Goal: Task Accomplishment & Management: Manage account settings

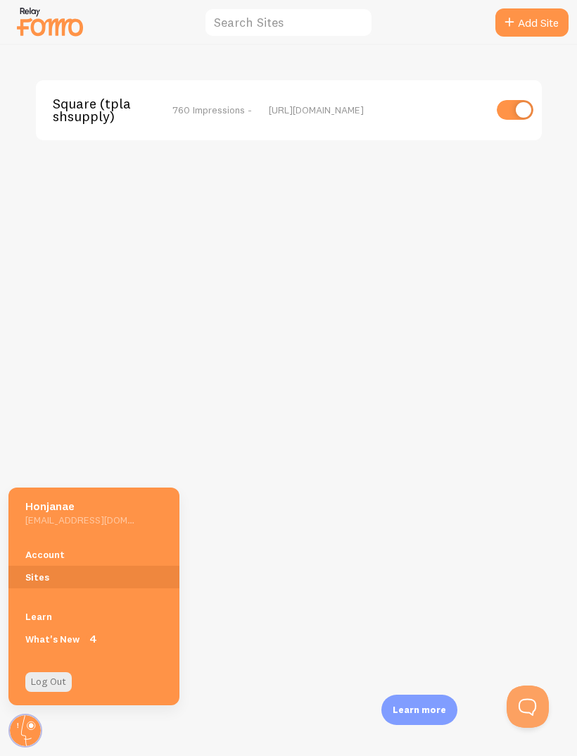
click at [44, 405] on div "Square (tplashsupply) 760 Impressions - [URL][DOMAIN_NAME]" at bounding box center [289, 400] width 577 height 711
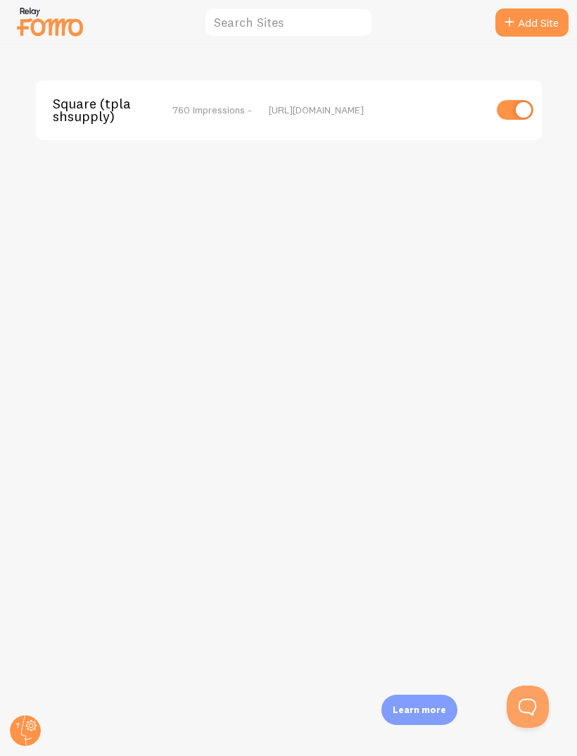
click at [37, 746] on icon at bounding box center [25, 730] width 34 height 34
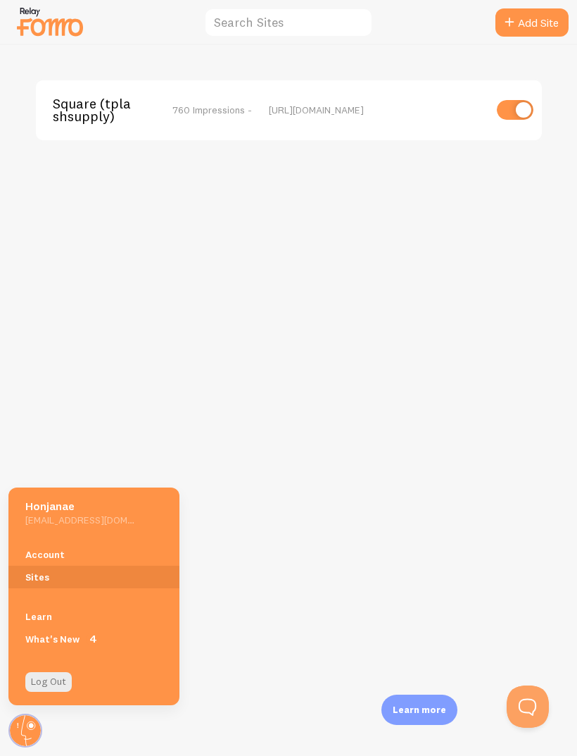
click at [50, 555] on link "Account" at bounding box center [93, 554] width 171 height 23
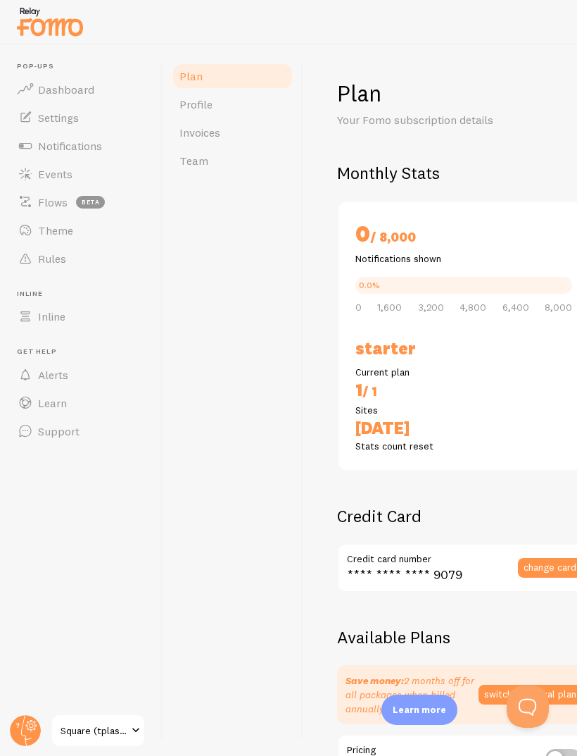
checkbox input "true"
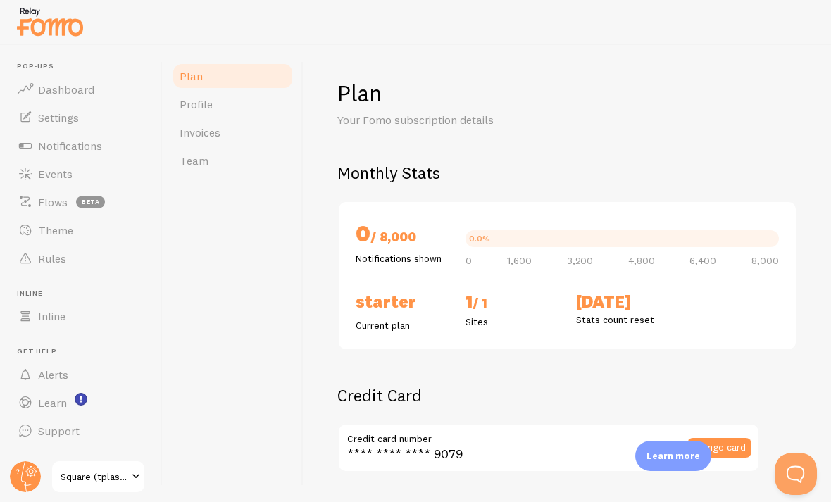
click at [50, 173] on span "Events" at bounding box center [55, 174] width 35 height 14
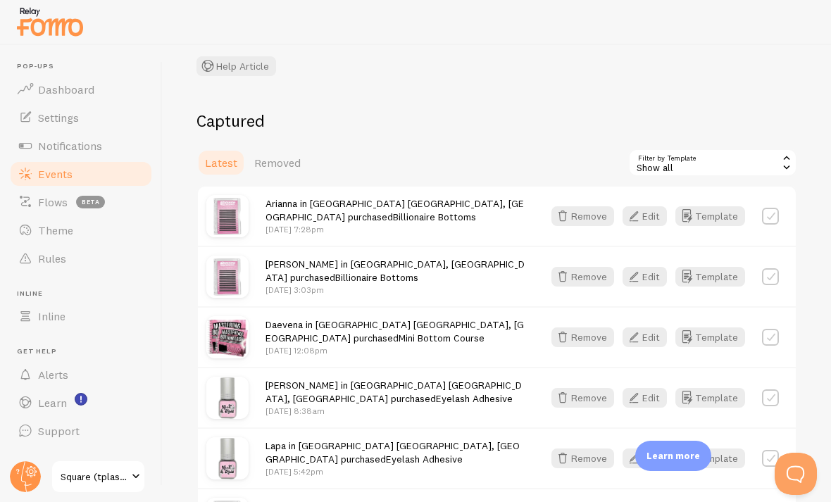
scroll to position [102, 0]
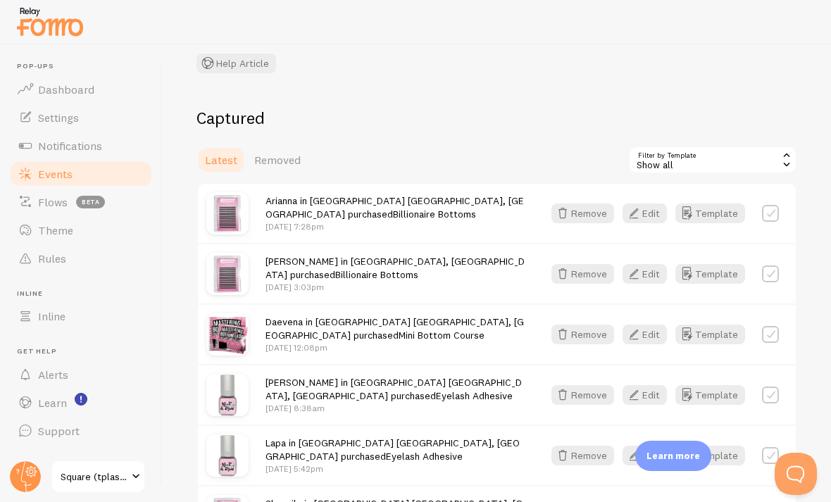
click at [42, 115] on span "Settings" at bounding box center [58, 118] width 41 height 14
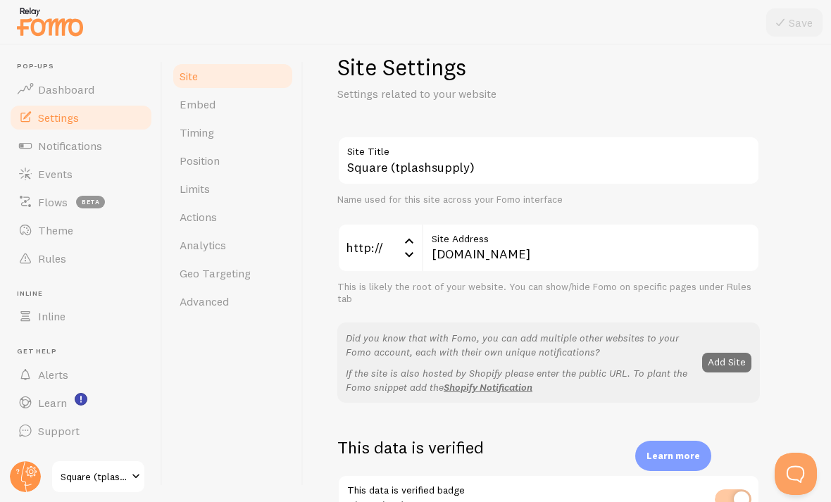
scroll to position [23, 0]
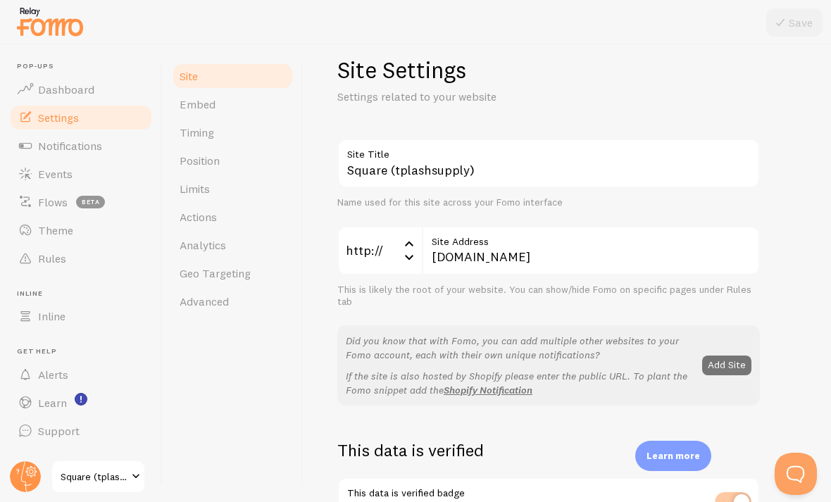
click at [187, 99] on span "Embed" at bounding box center [198, 104] width 36 height 14
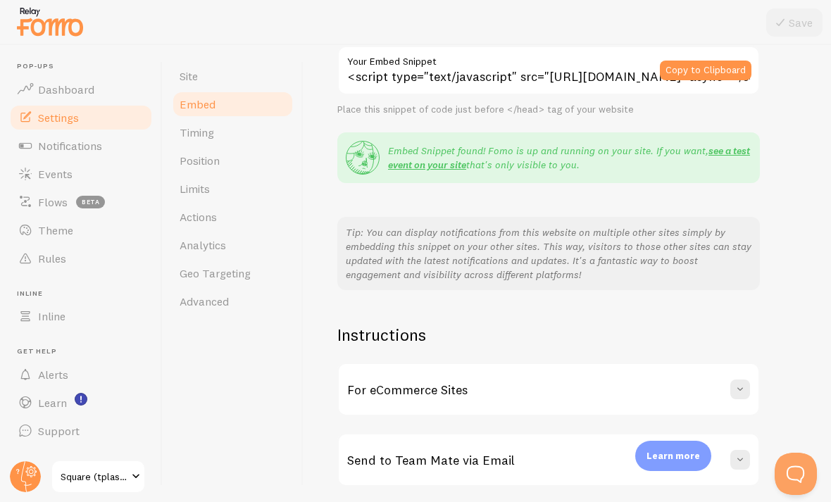
scroll to position [132, 0]
click at [191, 133] on span "Timing" at bounding box center [197, 132] width 35 height 14
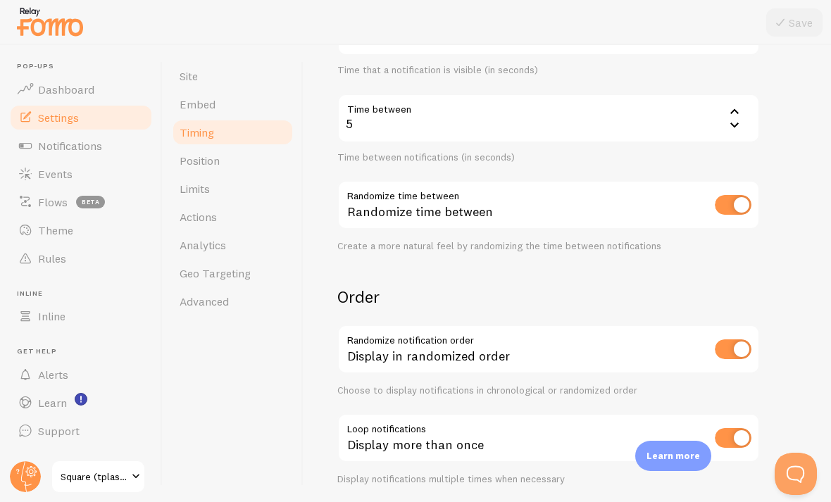
scroll to position [280, 0]
click at [204, 164] on span "Position" at bounding box center [200, 161] width 40 height 14
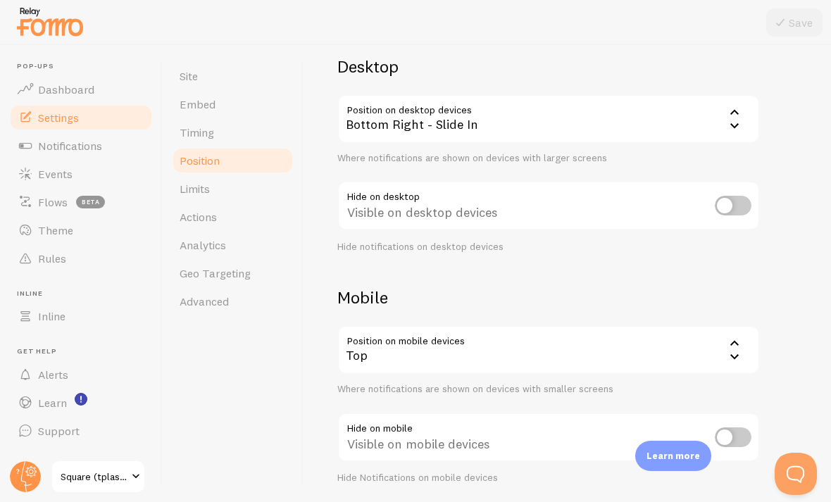
scroll to position [105, 0]
click at [192, 184] on span "Limits" at bounding box center [195, 189] width 30 height 14
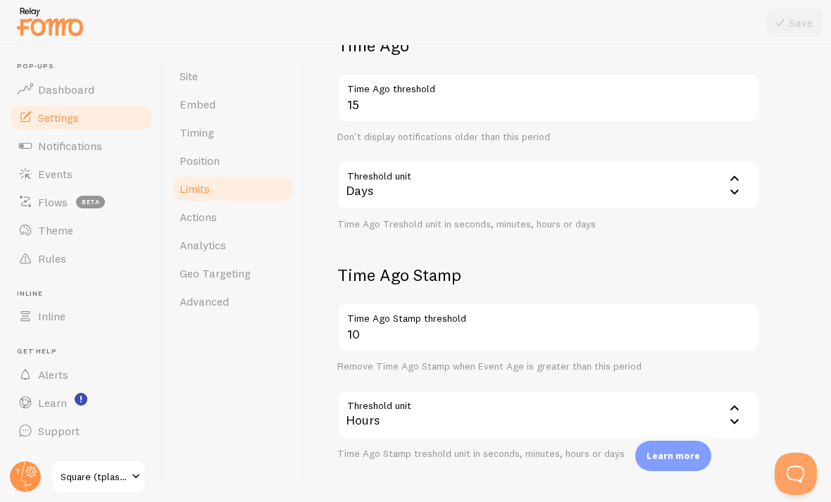
scroll to position [358, 0]
click at [180, 220] on span "Actions" at bounding box center [198, 217] width 37 height 14
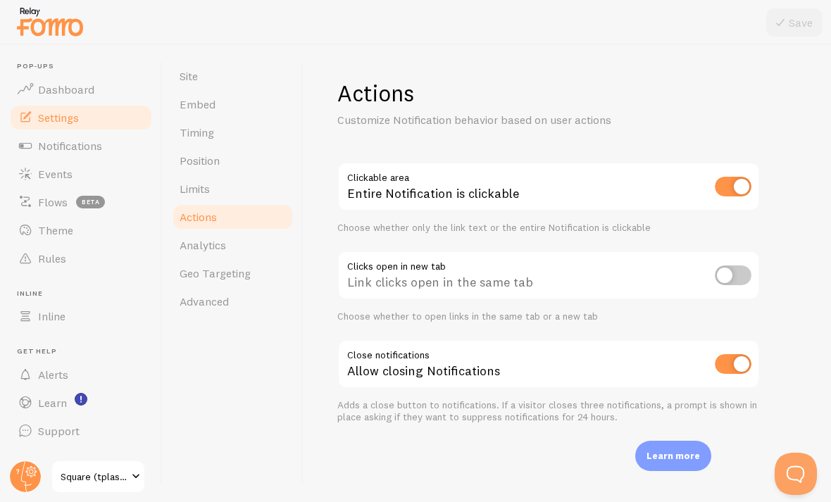
click at [52, 210] on link "Flows beta" at bounding box center [80, 202] width 145 height 28
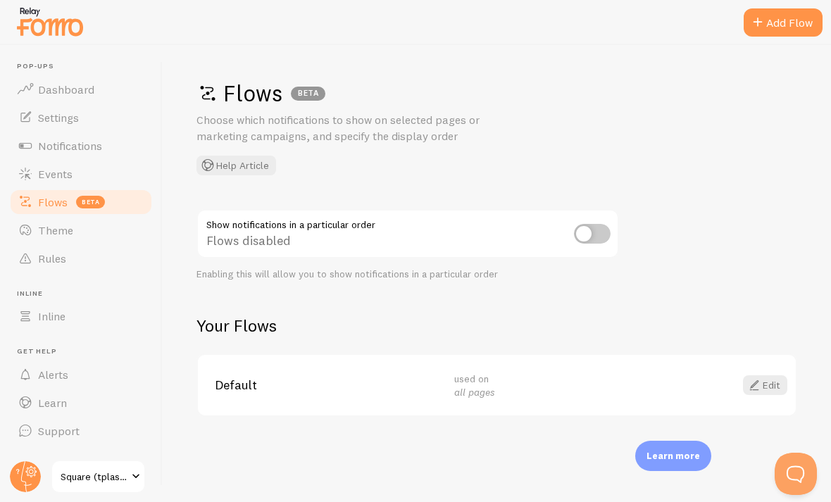
click at [56, 227] on span "Theme" at bounding box center [55, 230] width 35 height 14
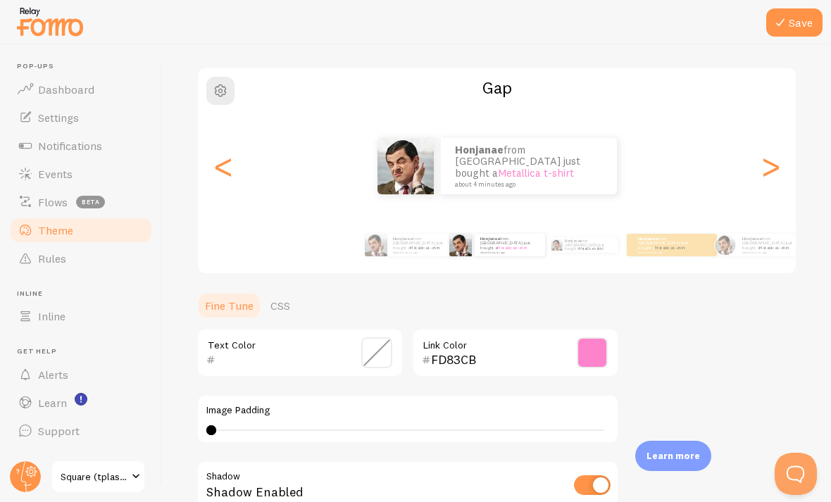
scroll to position [93, 0]
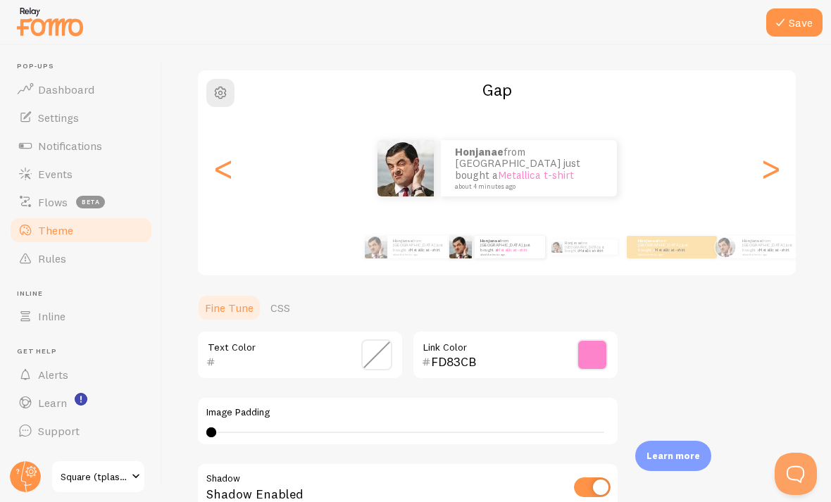
click at [38, 479] on circle at bounding box center [25, 476] width 31 height 31
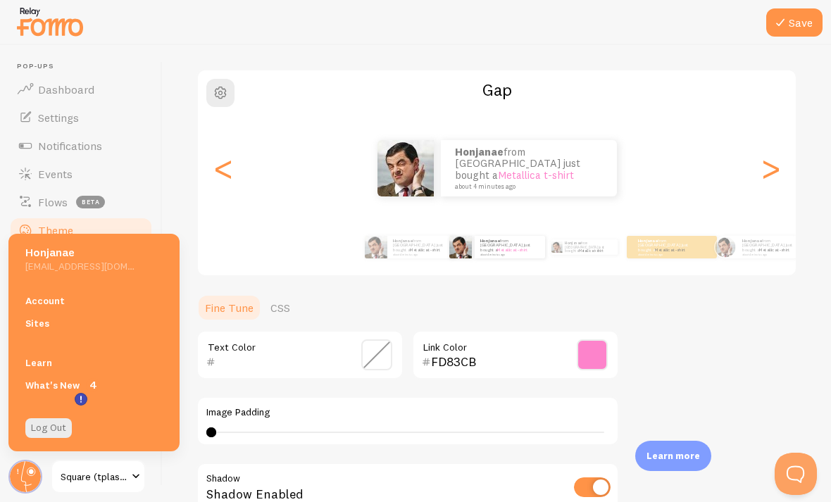
click at [37, 326] on link "Sites" at bounding box center [93, 323] width 171 height 23
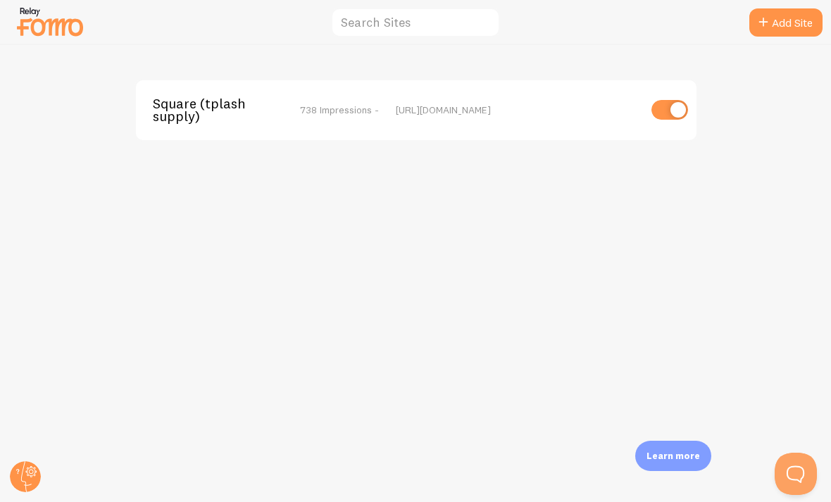
click at [32, 466] on circle at bounding box center [25, 476] width 31 height 31
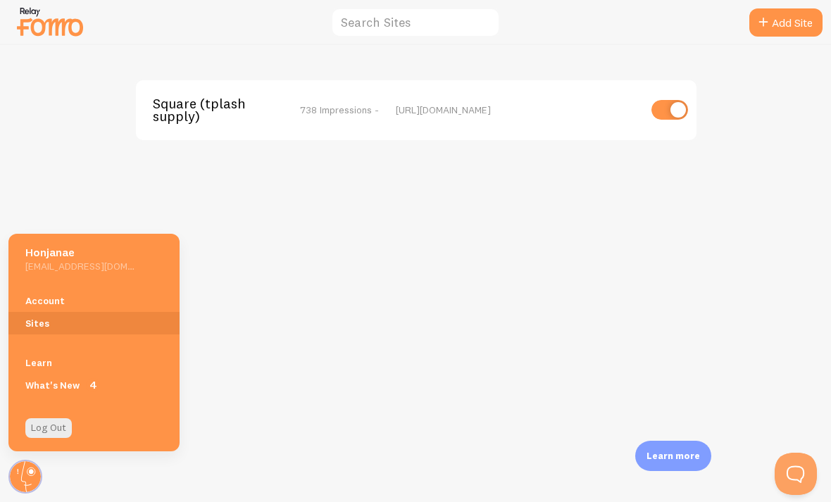
click at [43, 290] on link "Account" at bounding box center [93, 300] width 171 height 23
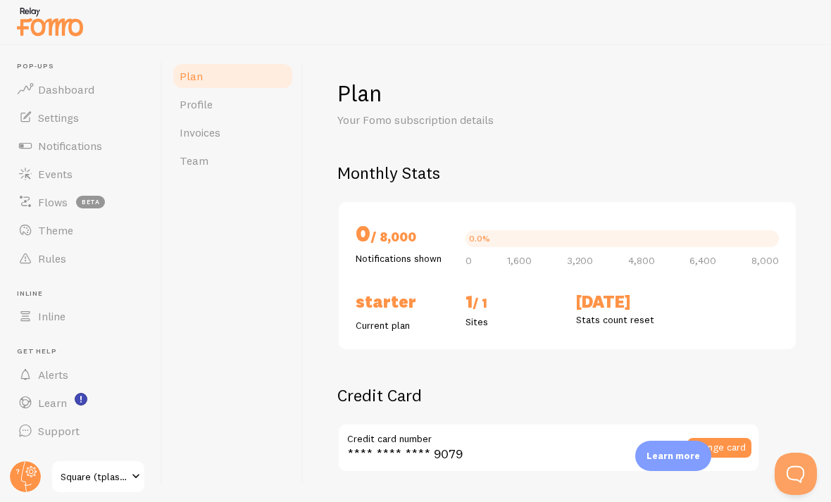
checkbox input "true"
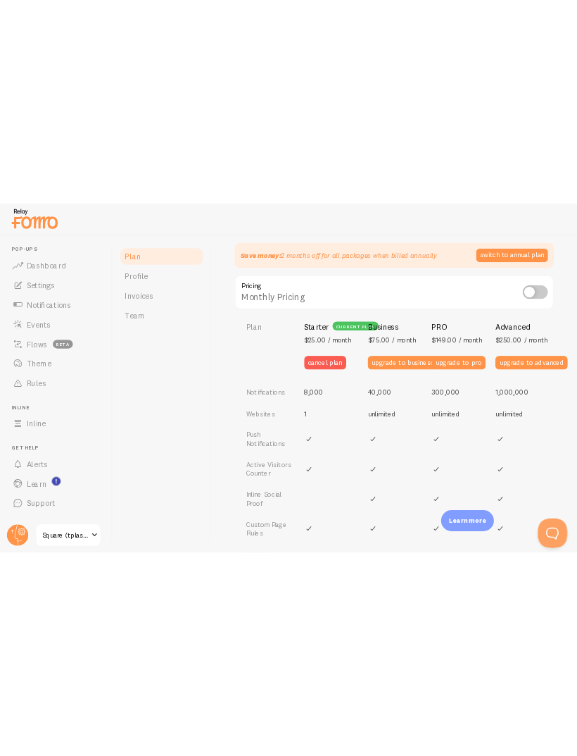
scroll to position [486, 0]
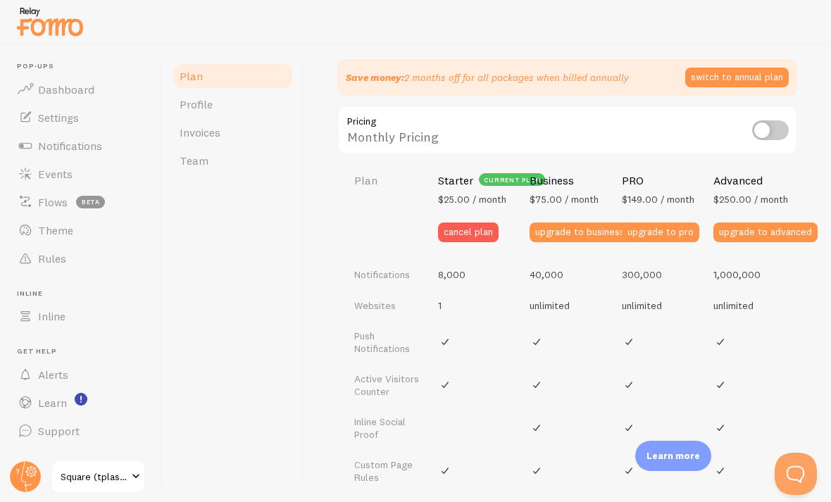
click at [456, 223] on button "cancel plan" at bounding box center [468, 233] width 61 height 20
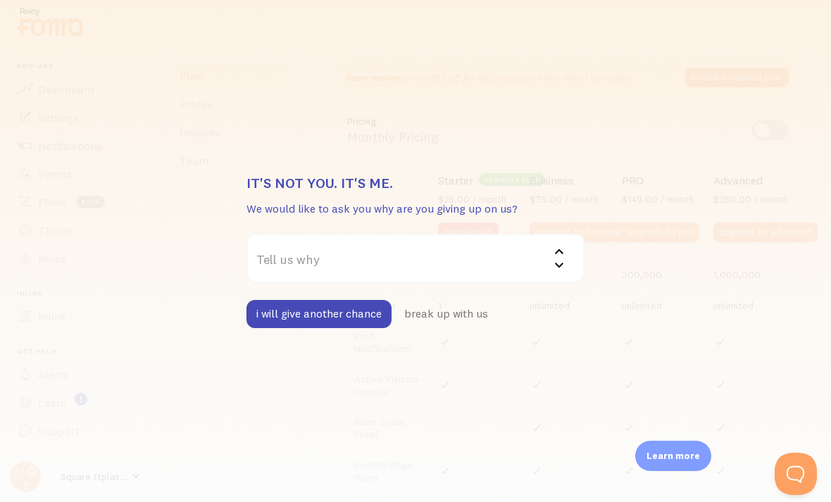
click at [318, 273] on label "Tell us why" at bounding box center [415, 258] width 338 height 49
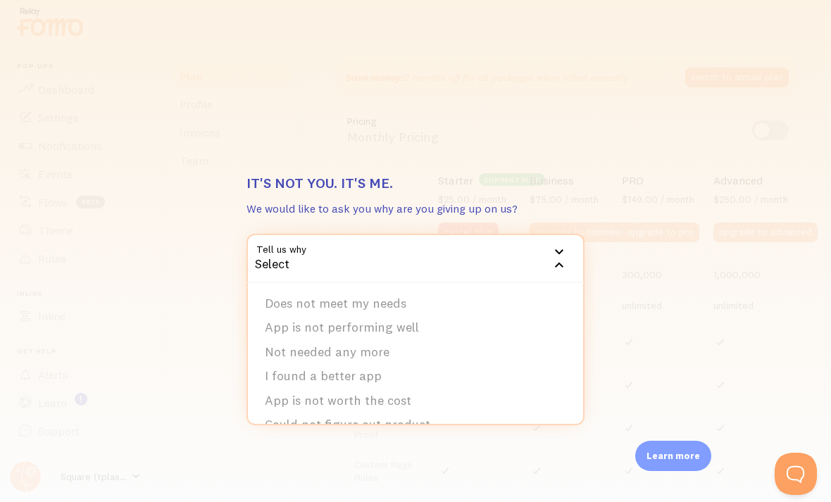
click at [274, 316] on li "App is not performing well" at bounding box center [415, 328] width 335 height 25
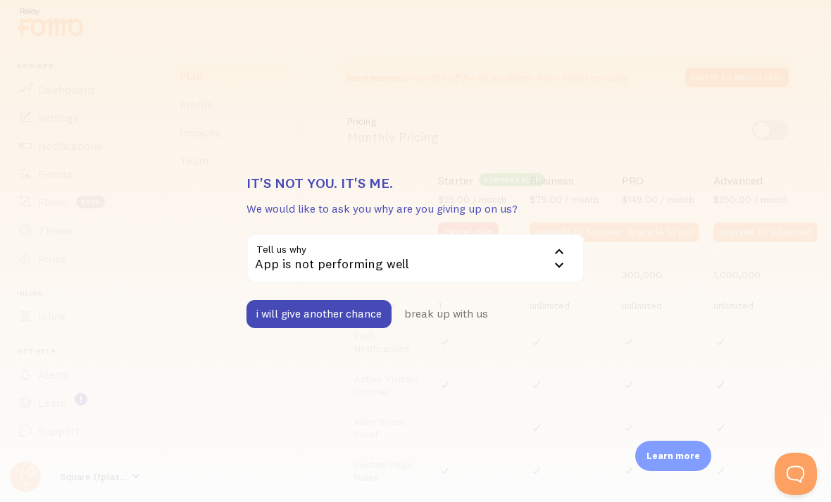
click at [439, 311] on button "break up with us" at bounding box center [446, 314] width 104 height 28
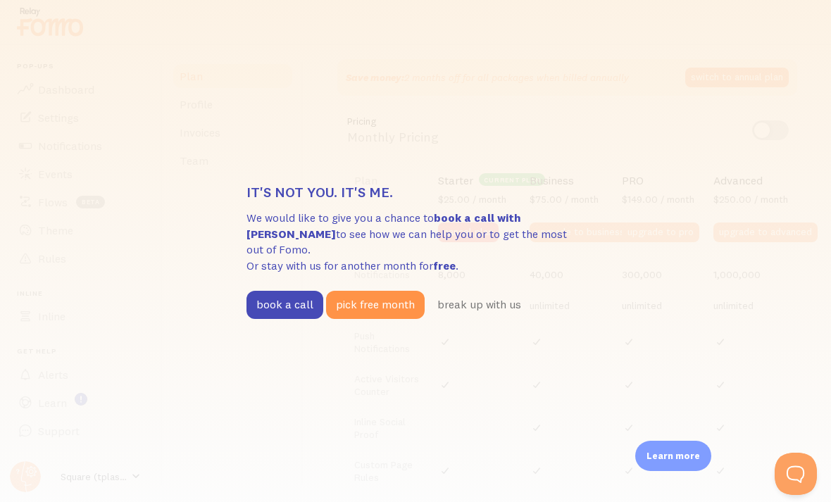
click at [349, 296] on button "pick free month" at bounding box center [375, 305] width 99 height 28
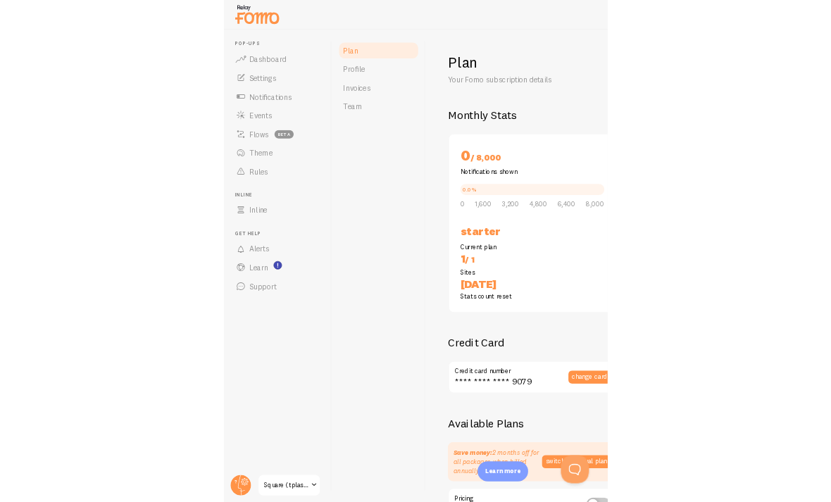
scroll to position [0, 0]
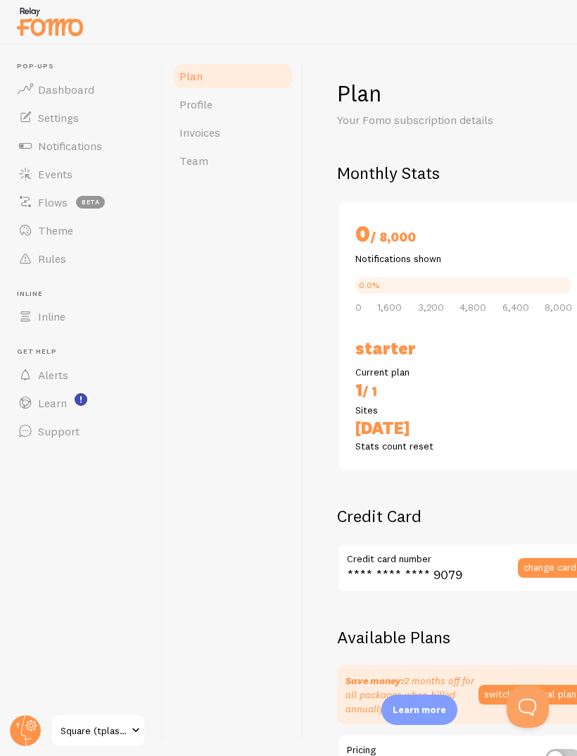
click at [67, 144] on span "Notifications" at bounding box center [70, 146] width 64 height 14
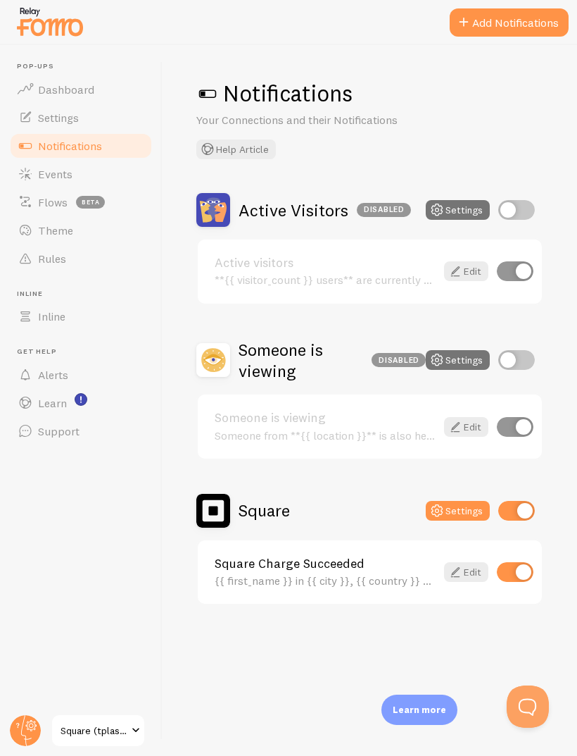
click at [49, 115] on span "Settings" at bounding box center [58, 118] width 41 height 14
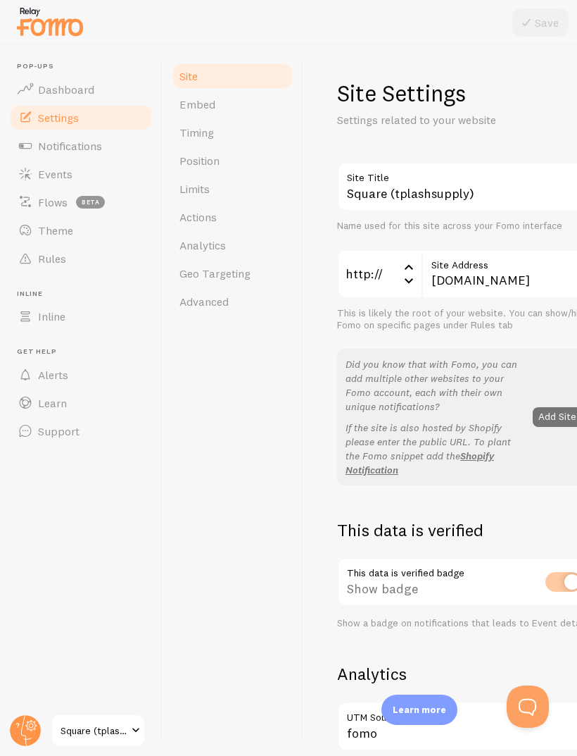
click at [203, 154] on span "Position" at bounding box center [200, 161] width 40 height 14
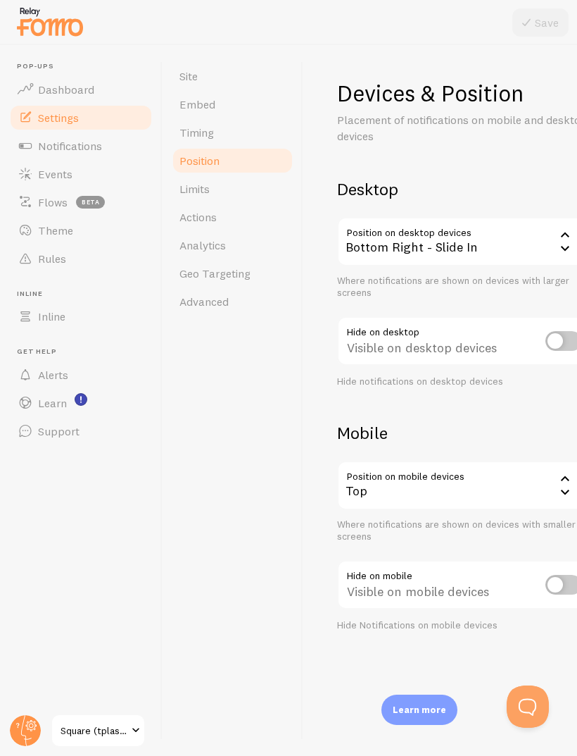
click at [191, 136] on span "Timing" at bounding box center [197, 132] width 35 height 14
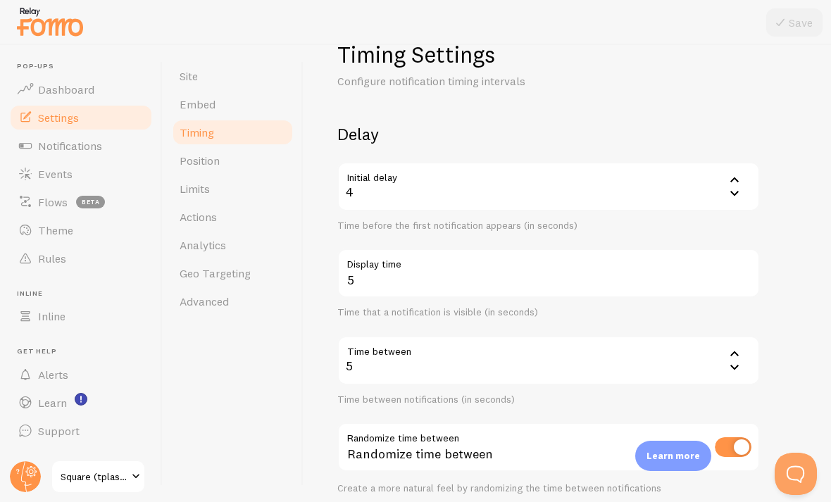
scroll to position [40, 0]
click at [577, 194] on icon at bounding box center [734, 191] width 17 height 17
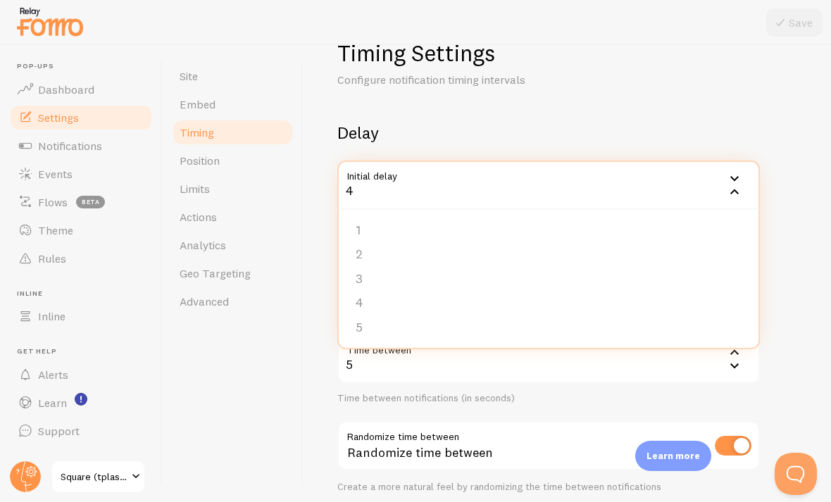
click at [577, 242] on li "2" at bounding box center [549, 254] width 420 height 25
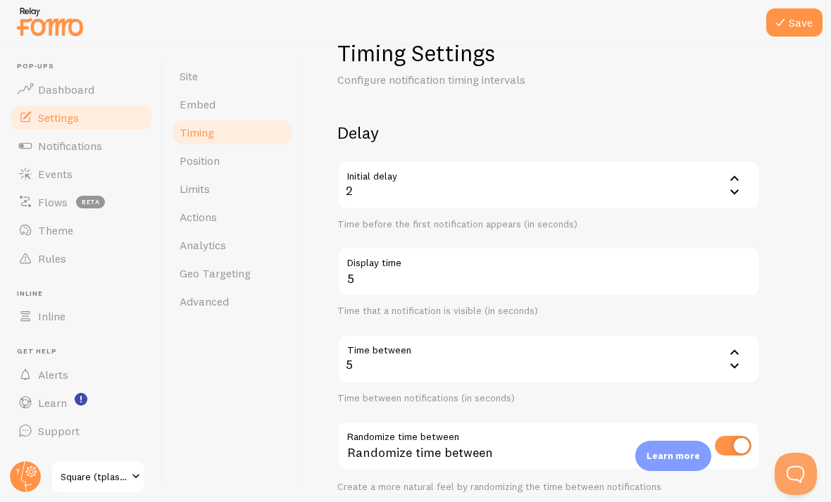
click at [577, 30] on button "Save" at bounding box center [794, 22] width 56 height 28
click at [577, 166] on div "2" at bounding box center [548, 185] width 423 height 49
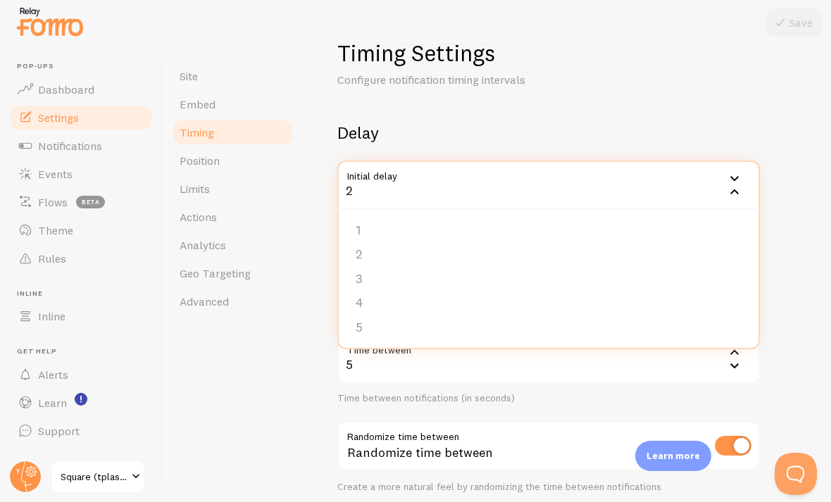
click at [577, 244] on li "2" at bounding box center [549, 254] width 420 height 25
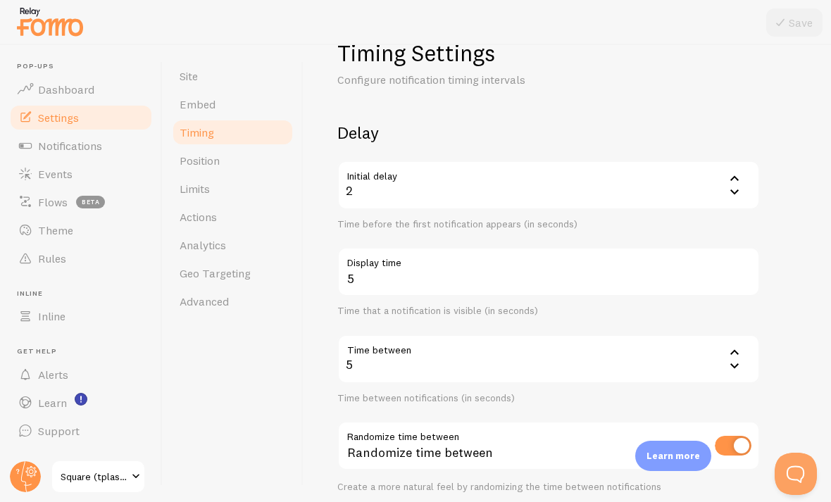
click at [577, 170] on div "2" at bounding box center [548, 185] width 423 height 49
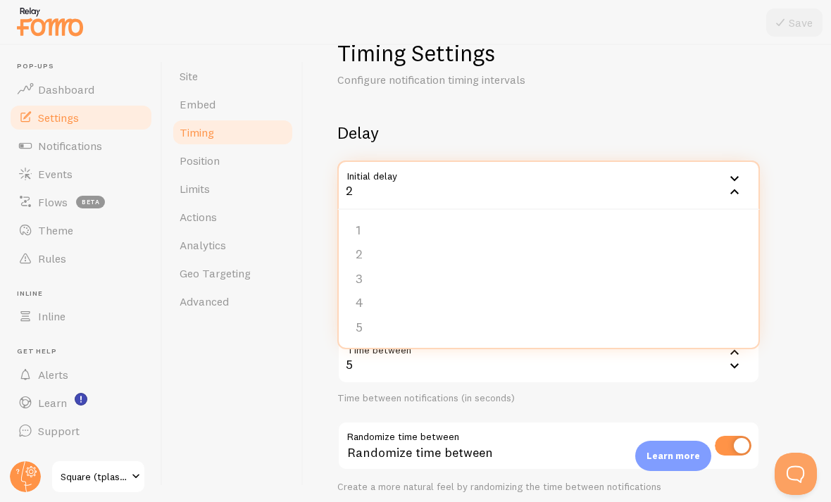
click at [577, 164] on div "2" at bounding box center [548, 185] width 423 height 49
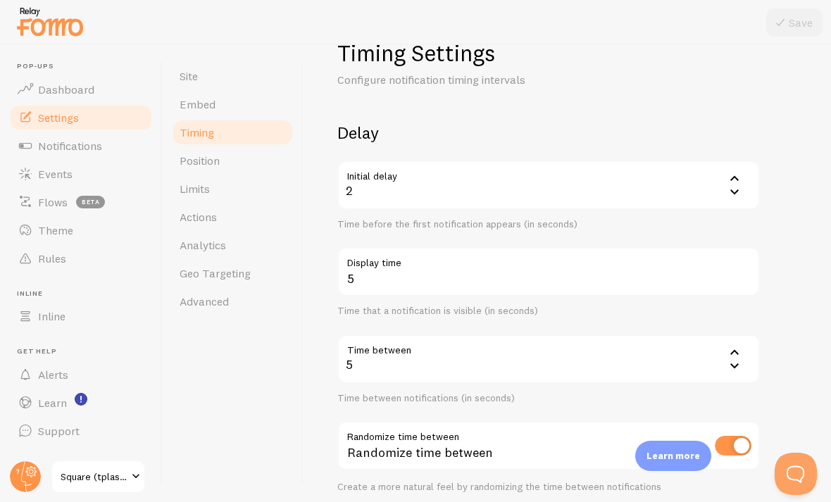
click at [577, 169] on div "2" at bounding box center [548, 185] width 423 height 49
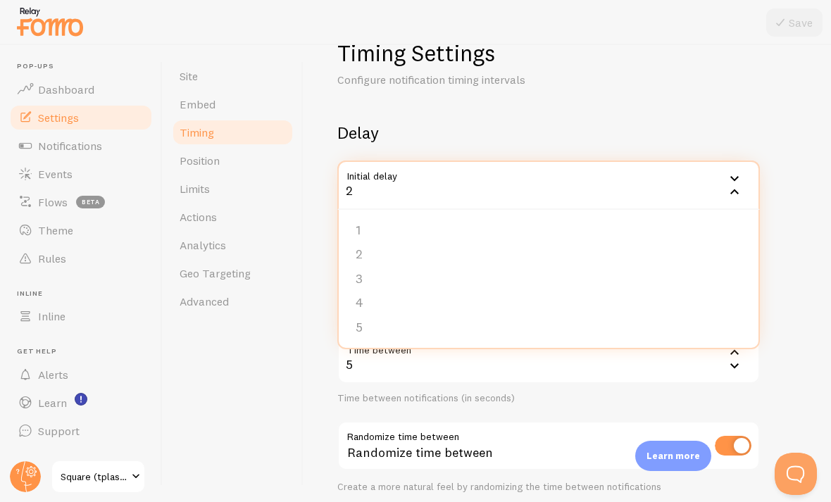
click at [577, 218] on li "1" at bounding box center [549, 230] width 420 height 25
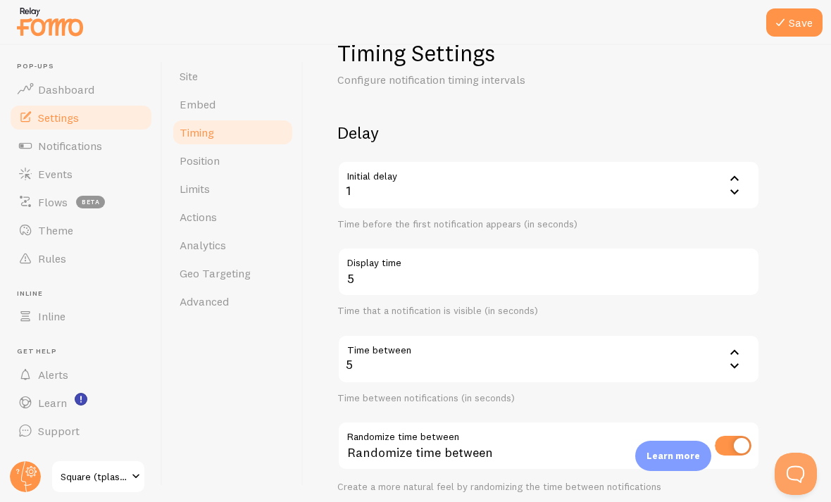
click at [577, 25] on button "Save" at bounding box center [794, 22] width 56 height 28
click at [577, 369] on div "5" at bounding box center [548, 359] width 423 height 49
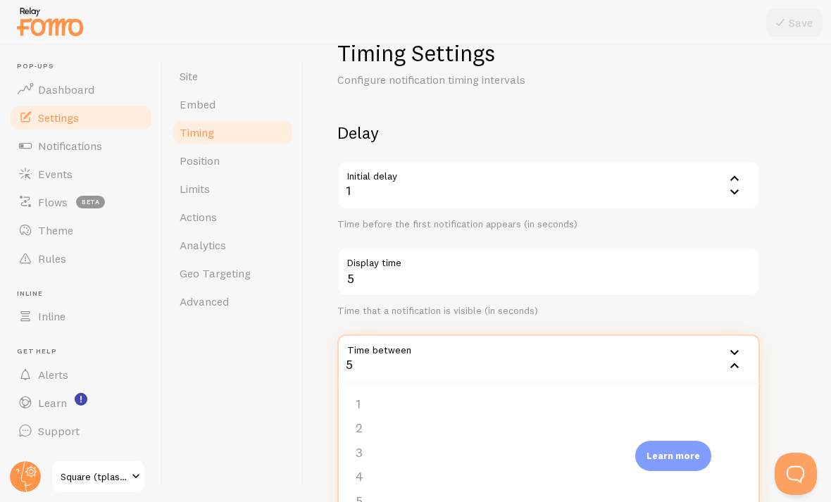
click at [577, 436] on li "2" at bounding box center [549, 428] width 420 height 25
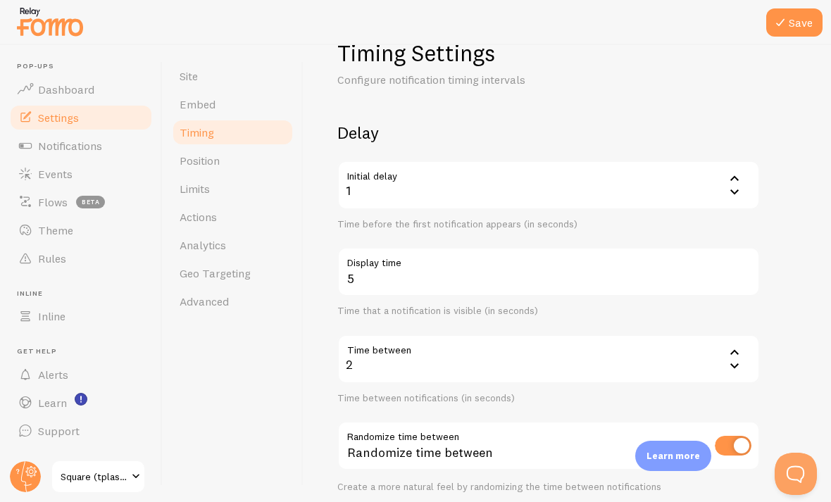
click at [577, 368] on div "2" at bounding box center [548, 359] width 423 height 49
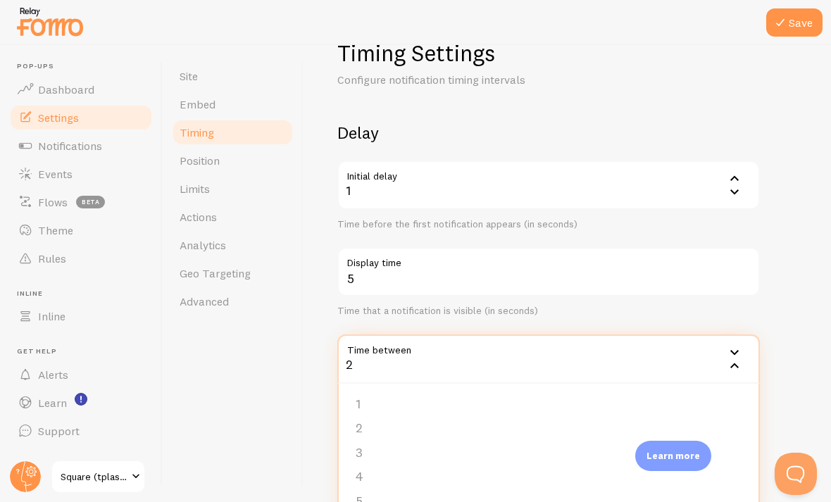
click at [557, 453] on li "3" at bounding box center [549, 453] width 420 height 25
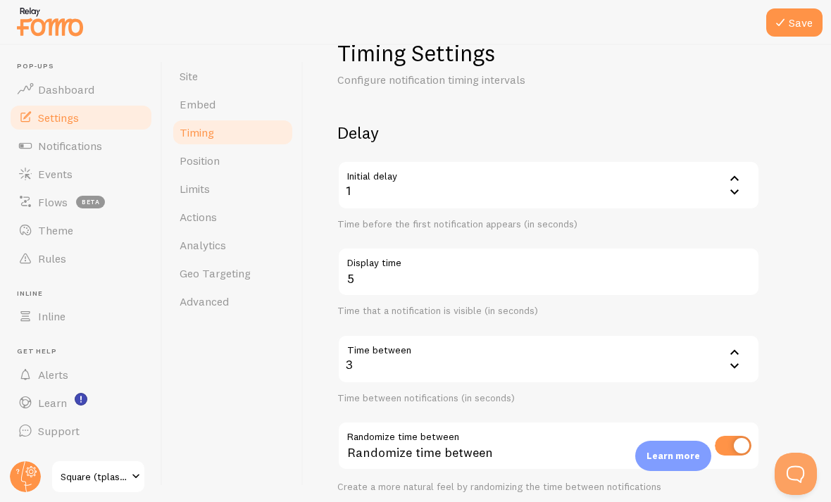
click at [577, 14] on button "Save" at bounding box center [794, 22] width 56 height 28
click at [577, 351] on icon at bounding box center [734, 352] width 17 height 17
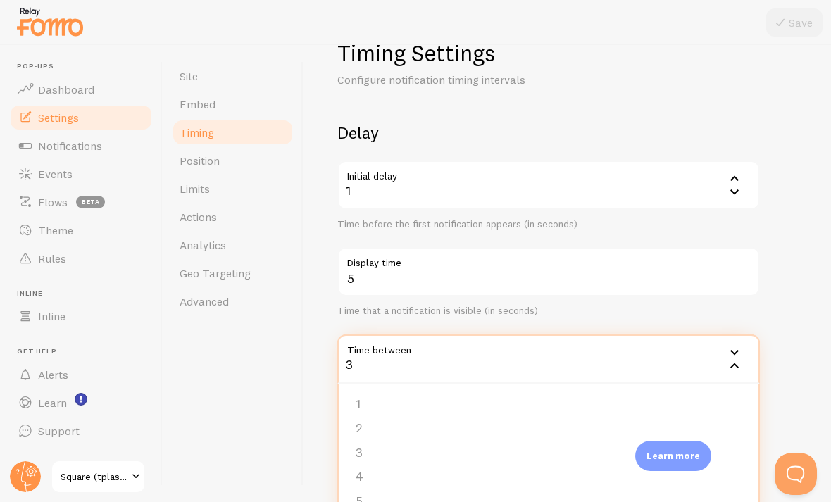
click at [577, 344] on icon at bounding box center [734, 352] width 17 height 17
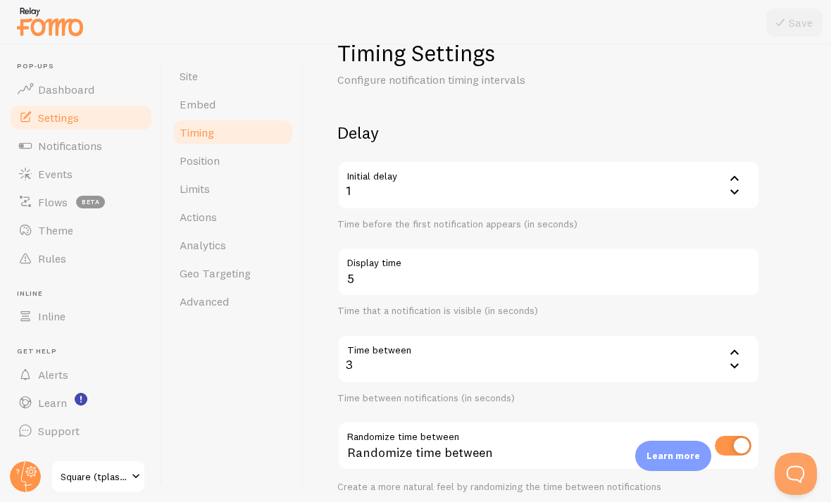
click at [577, 354] on div "3" at bounding box center [548, 359] width 423 height 49
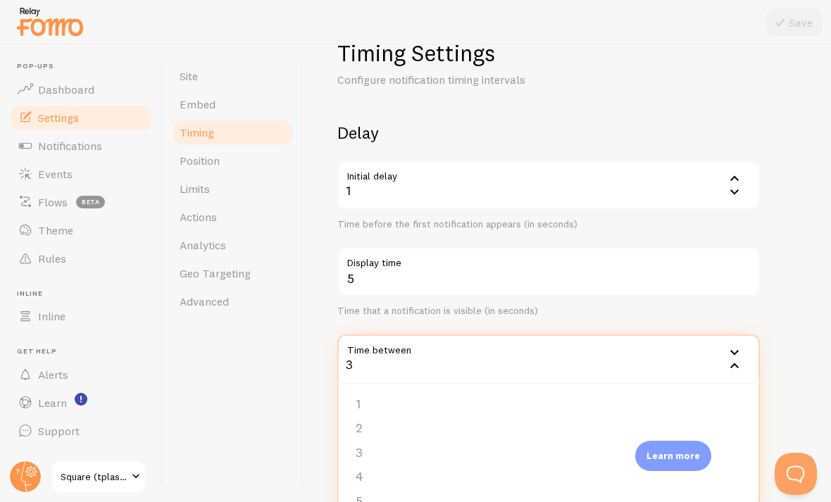
click at [389, 427] on li "2" at bounding box center [549, 428] width 420 height 25
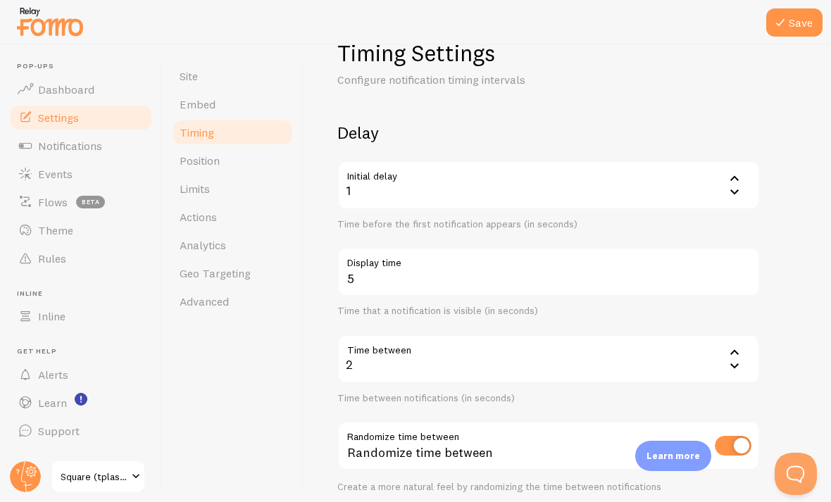
click at [577, 23] on button "Save" at bounding box center [794, 22] width 56 height 28
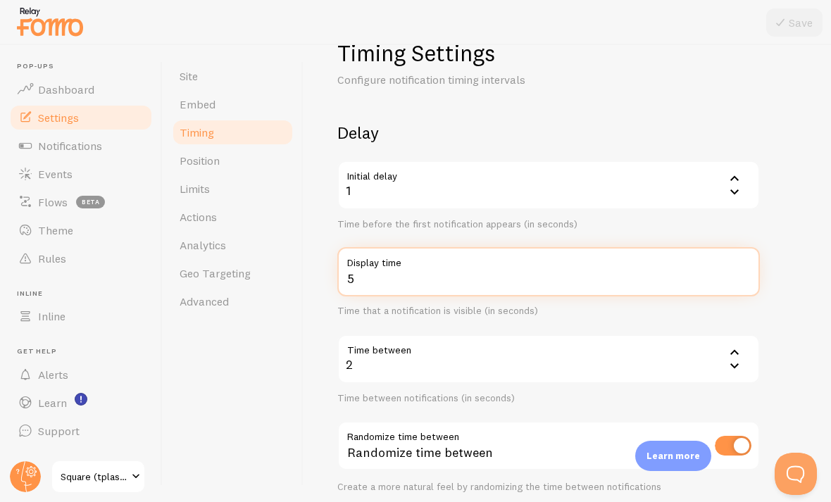
click at [534, 281] on input "5" at bounding box center [548, 271] width 423 height 49
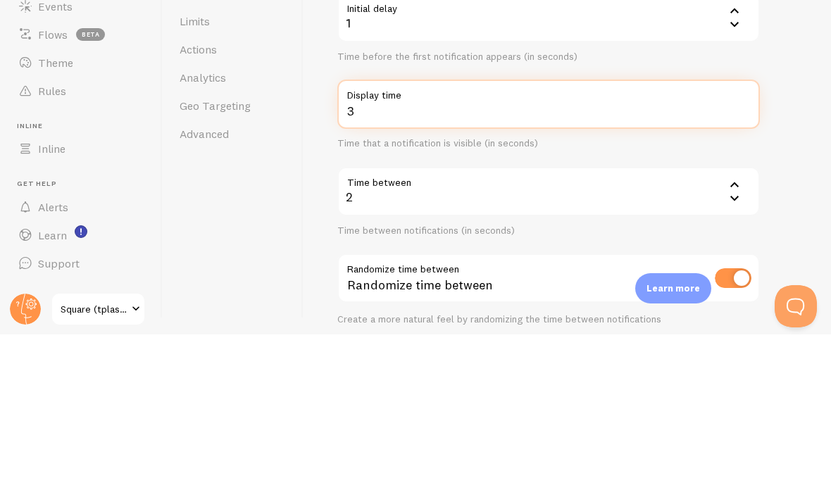
type input "3"
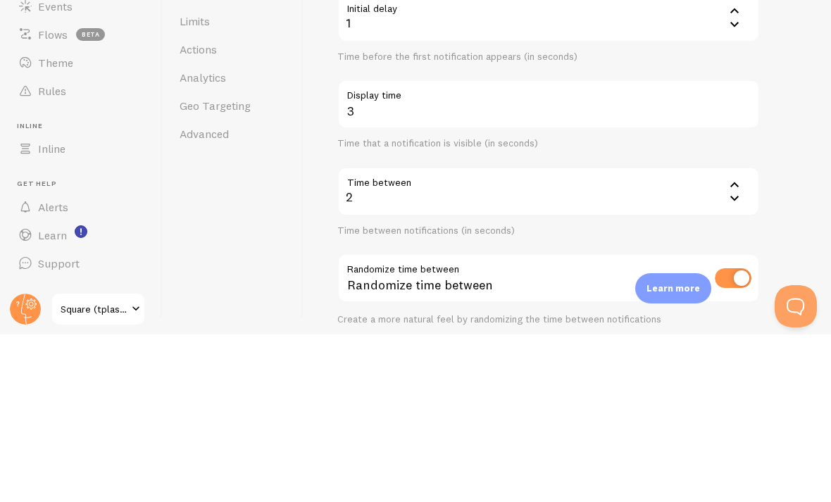
click at [577, 153] on form "Delay Initial delay 1 1 1 2 3 4 5 Time before the first notification appears (i…" at bounding box center [567, 424] width 460 height 604
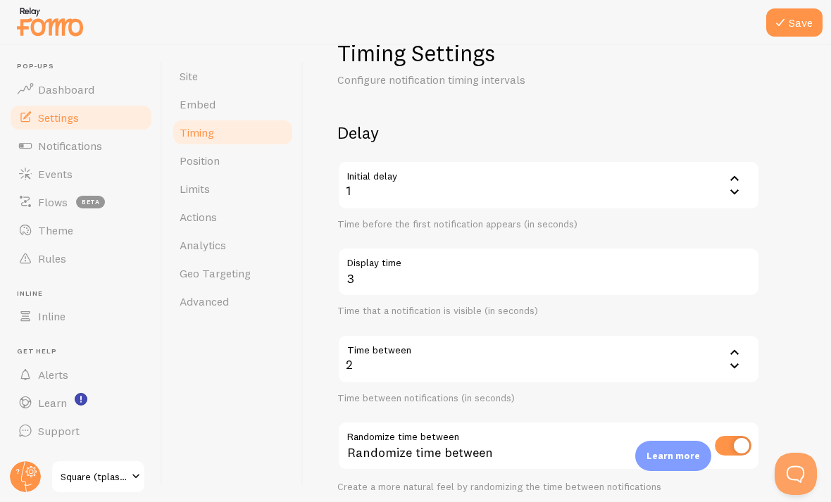
click at [577, 335] on div "2" at bounding box center [548, 359] width 423 height 49
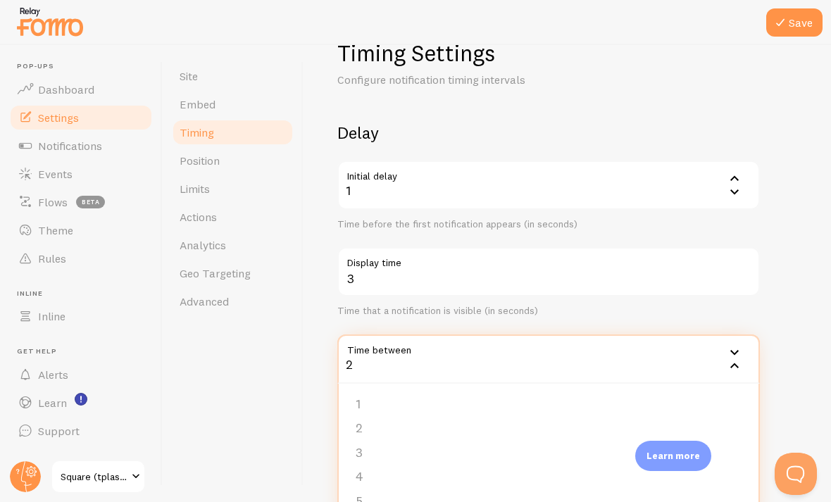
click at [408, 465] on li "4" at bounding box center [549, 477] width 420 height 25
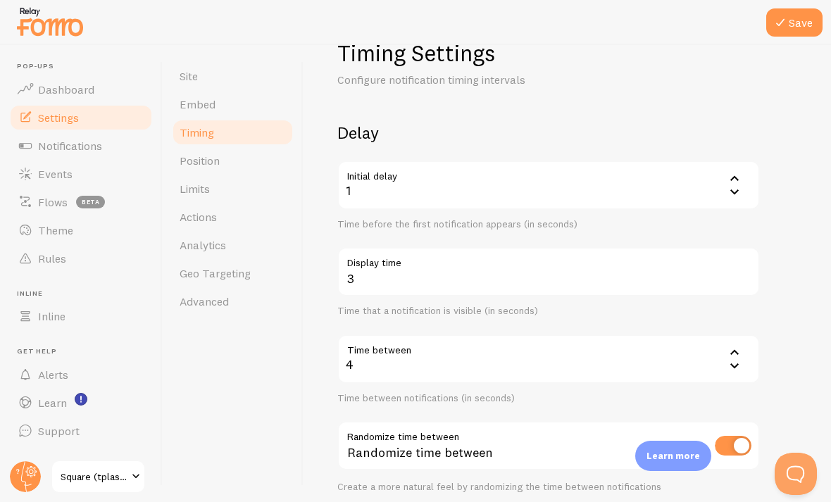
click at [577, 26] on button "Save" at bounding box center [794, 22] width 56 height 28
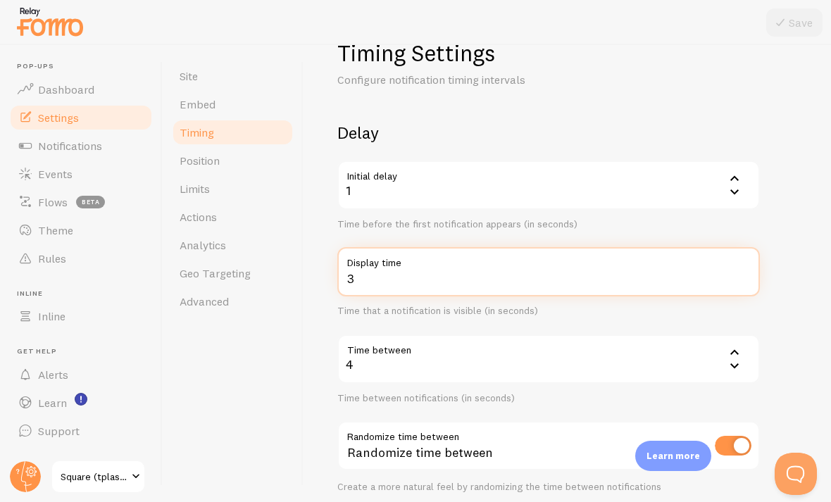
click at [455, 247] on input "3" at bounding box center [548, 271] width 423 height 49
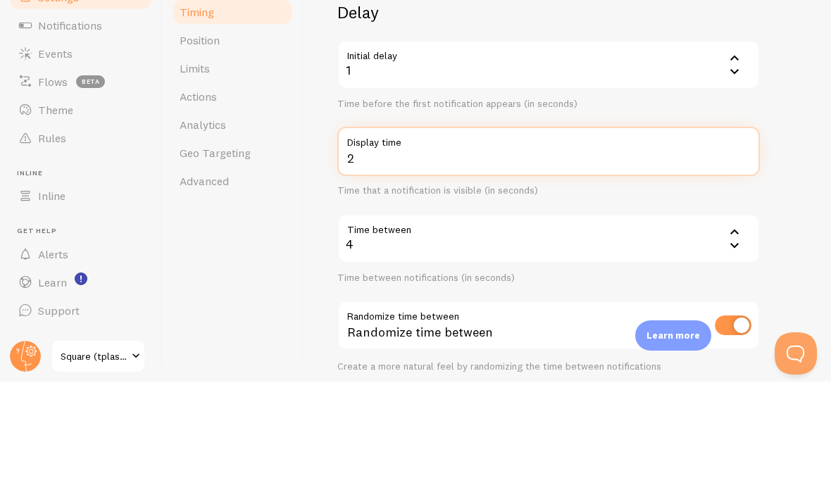
type input "2"
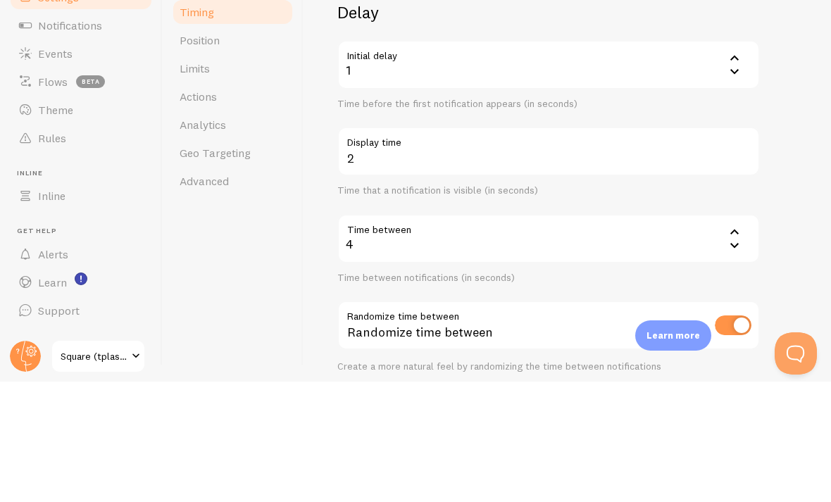
click at [577, 335] on div "4" at bounding box center [548, 359] width 423 height 49
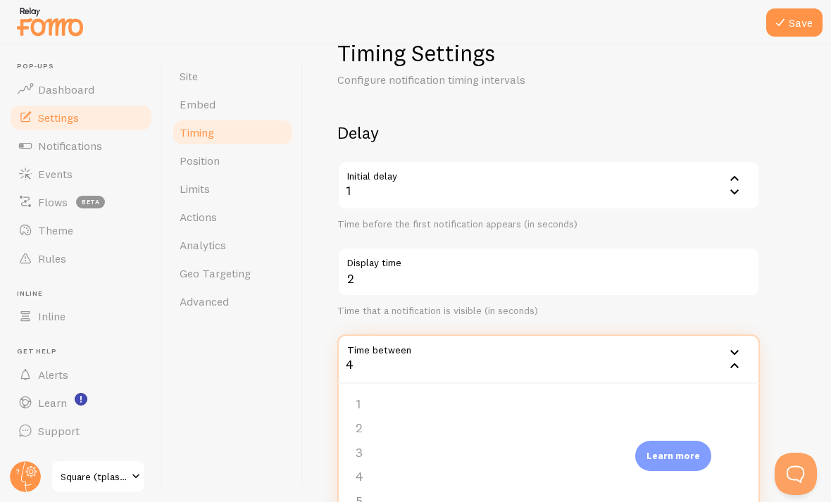
click at [577, 24] on button "Save" at bounding box center [794, 22] width 56 height 28
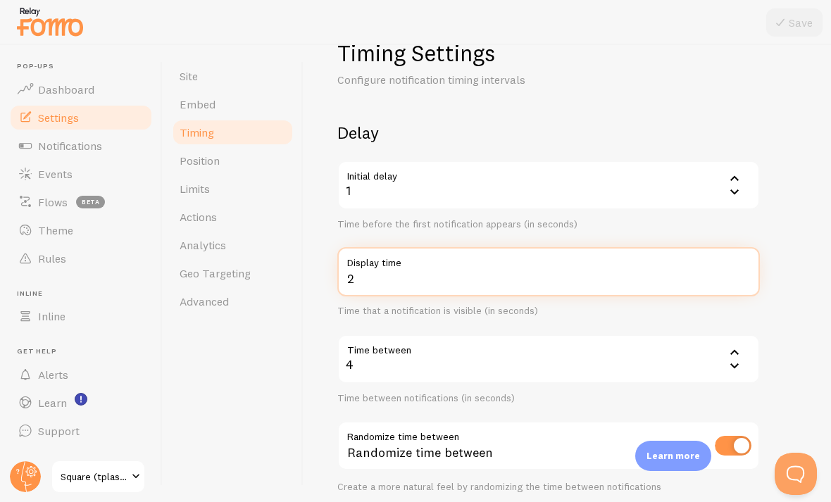
click at [577, 247] on input "2" at bounding box center [548, 271] width 423 height 49
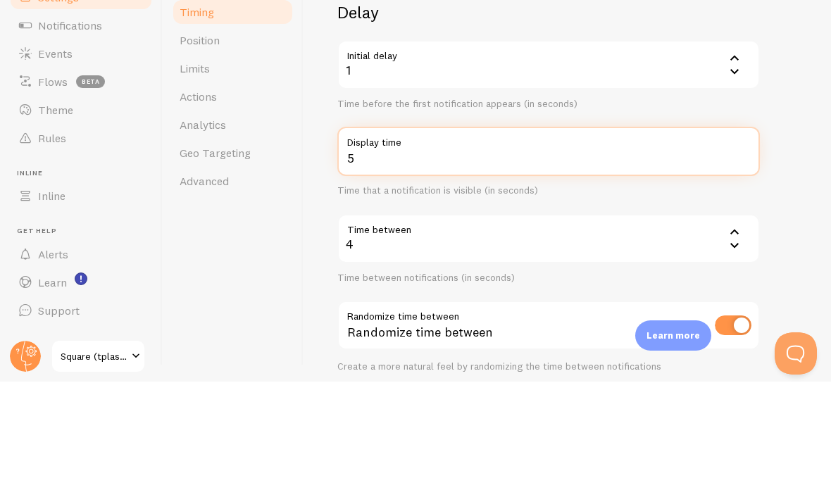
type input "5"
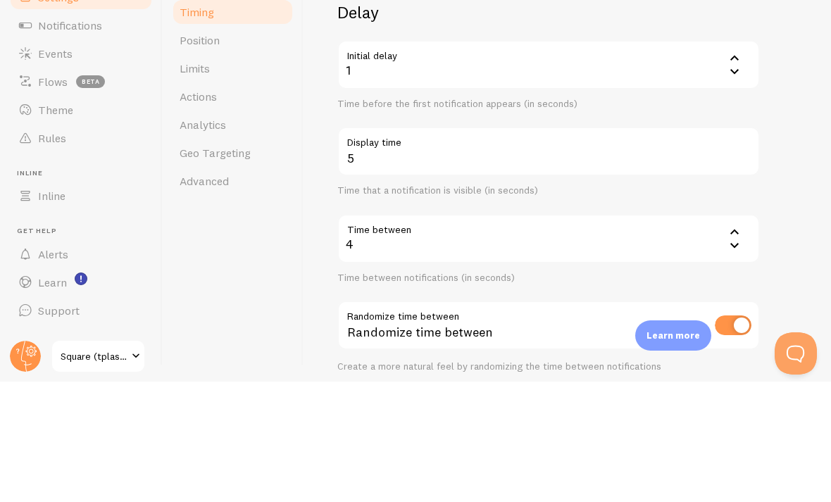
click at [577, 137] on div "Timing Settings Configure notification timing intervals Delay Initial delay 1 1…" at bounding box center [567, 273] width 527 height 457
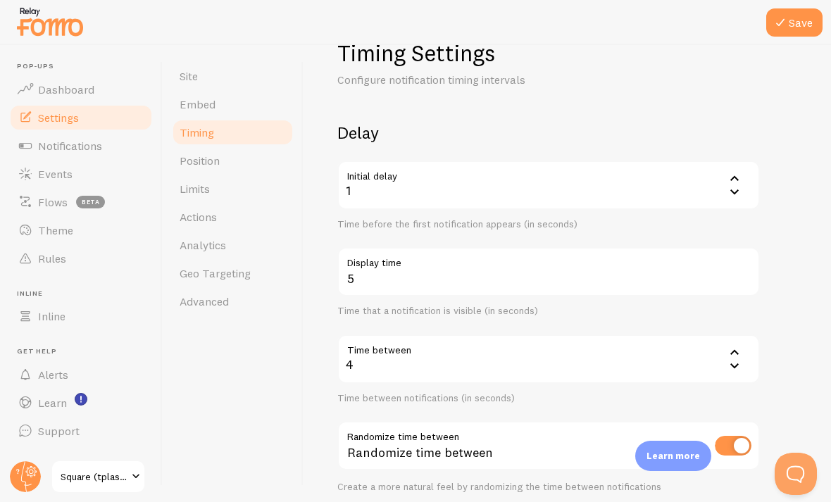
click at [577, 335] on div "4" at bounding box center [548, 359] width 423 height 49
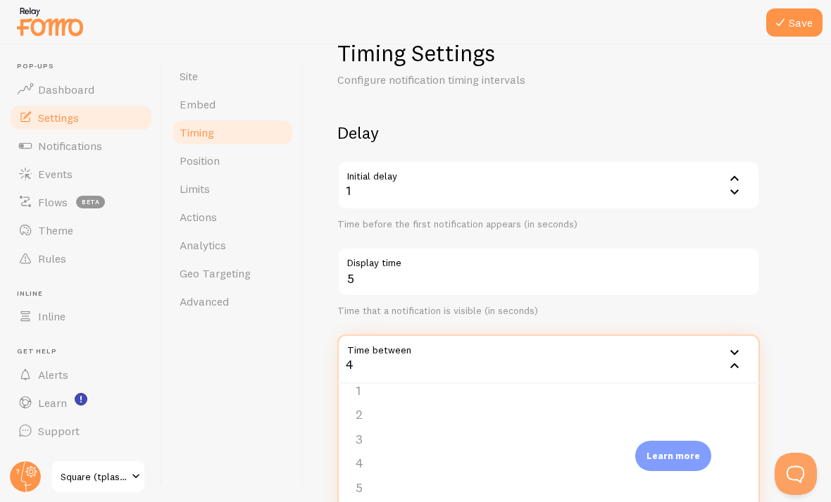
scroll to position [12, 0]
click at [495, 404] on li "2" at bounding box center [549, 416] width 420 height 25
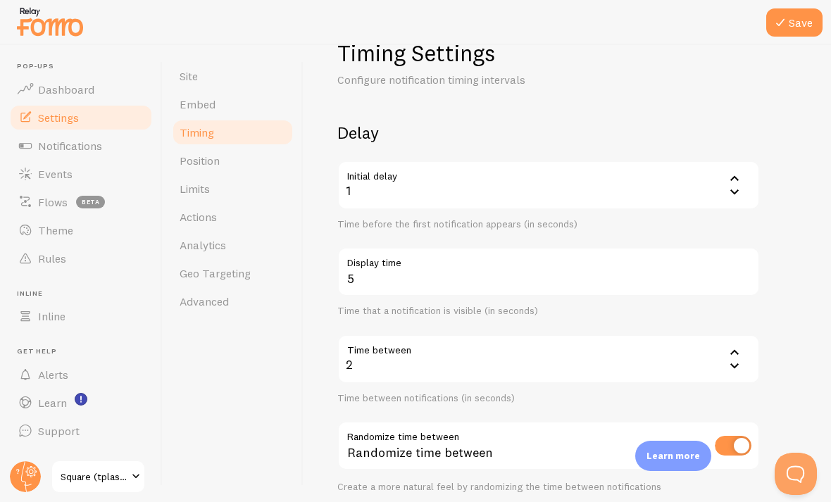
click at [577, 21] on button "Save" at bounding box center [794, 22] width 56 height 28
click at [43, 167] on span "Events" at bounding box center [55, 174] width 35 height 14
